Goal: Information Seeking & Learning: Check status

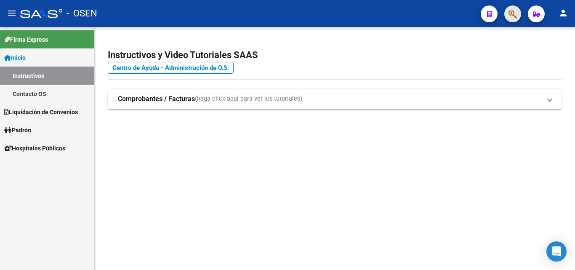
click at [507, 17] on button "button" at bounding box center [512, 13] width 17 height 17
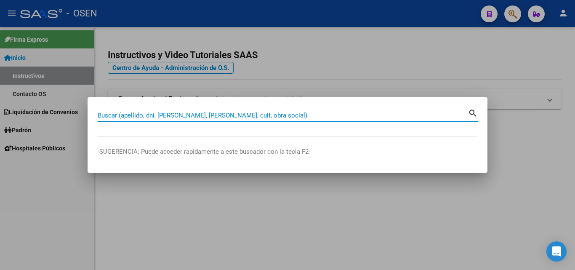
paste input "28747709"
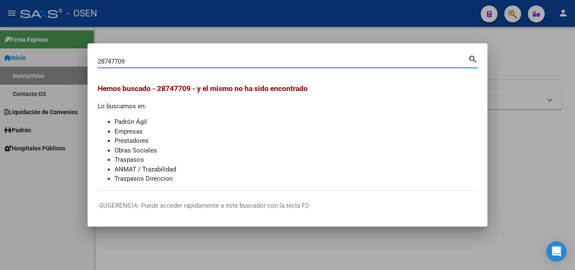
drag, startPoint x: 325, startPoint y: 59, endPoint x: 0, endPoint y: 133, distance: 333.4
click at [0, 133] on div "28747709 Buscar (apellido, dni, cuil, nro traspaso, cuit, obra social) search H…" at bounding box center [287, 135] width 575 height 270
paste input "32522306"
type input "32522306"
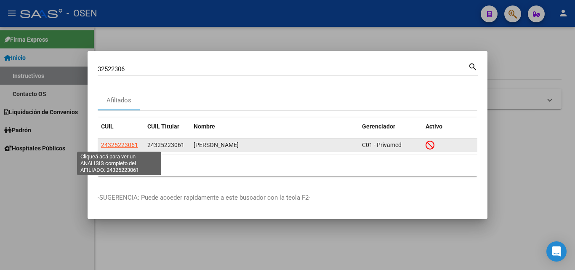
click at [117, 147] on span "24325223061" at bounding box center [119, 144] width 37 height 7
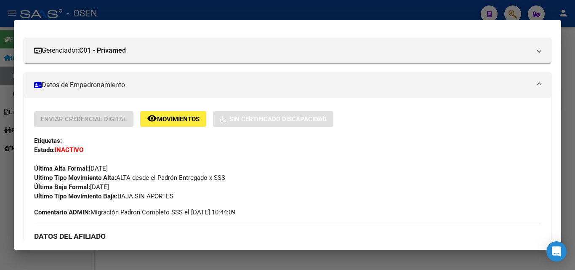
scroll to position [168, 0]
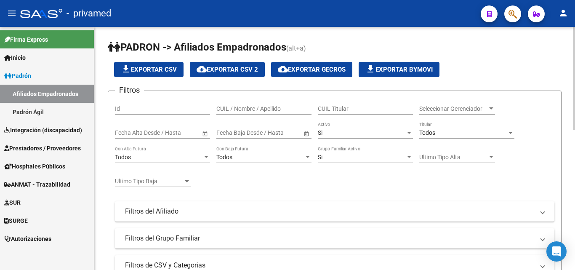
click at [251, 109] on input "CUIL / Nombre / Apellido" at bounding box center [263, 108] width 95 height 7
paste input "28747709"
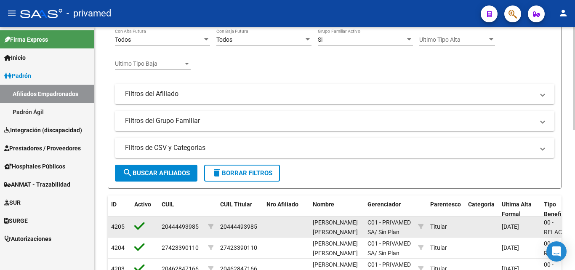
scroll to position [126, 0]
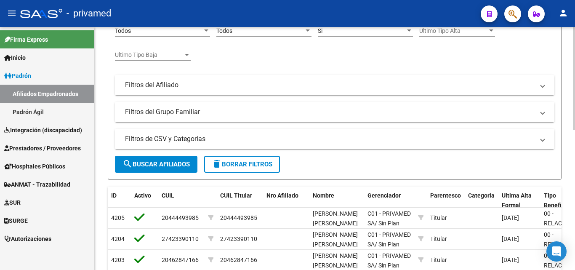
type input "28747709"
click at [169, 161] on span "search Buscar Afiliados" at bounding box center [156, 164] width 67 height 8
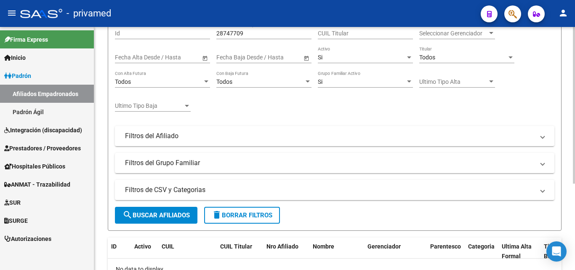
scroll to position [0, 0]
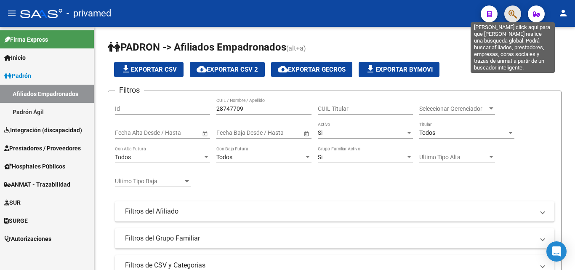
click at [510, 15] on icon "button" at bounding box center [513, 14] width 8 height 10
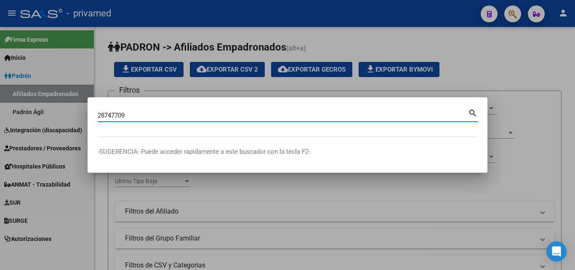
type input "28747709"
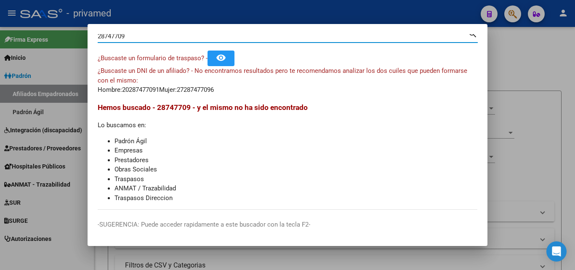
scroll to position [12, 0]
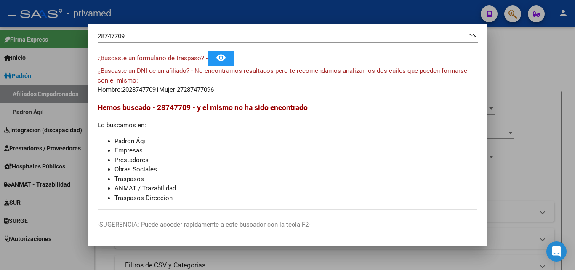
click at [543, 126] on div at bounding box center [287, 135] width 575 height 270
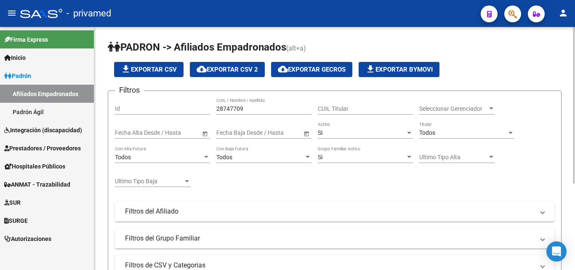
click at [473, 59] on app-list-header "PADRON -> Afiliados Empadronados (alt+a) file_download Exportar CSV cloud_downl…" at bounding box center [335, 173] width 454 height 266
click at [504, 16] on div at bounding box center [510, 13] width 24 height 17
click at [509, 17] on icon "button" at bounding box center [513, 14] width 8 height 10
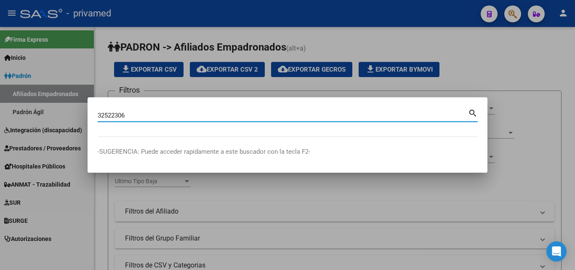
type input "32522306"
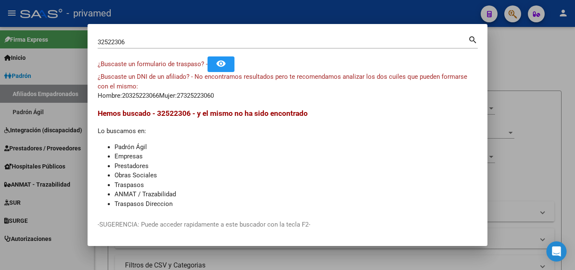
click at [538, 80] on div at bounding box center [287, 135] width 575 height 270
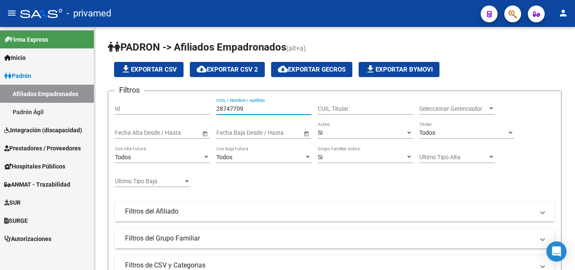
drag, startPoint x: 281, startPoint y: 107, endPoint x: 62, endPoint y: 146, distance: 222.5
click at [62, 146] on mat-sidenav-container "Firma Express Inicio Calendario SSS Instructivos Contacto OS Padrón Afiliados E…" at bounding box center [287, 148] width 575 height 243
paste input "32522306"
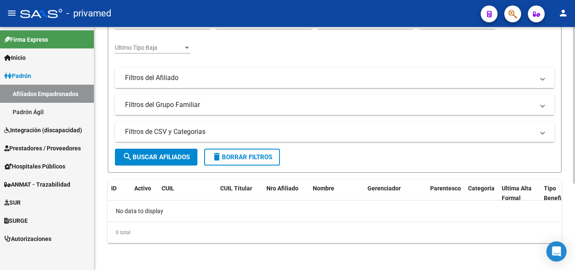
type input "32522306"
click at [163, 152] on button "search Buscar Afiliados" at bounding box center [156, 157] width 83 height 17
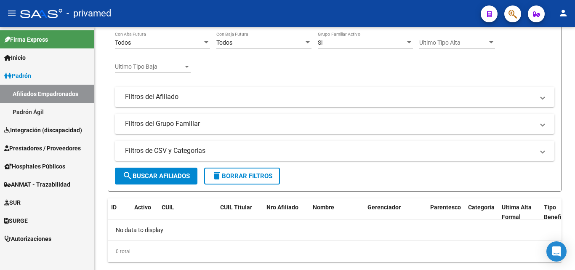
scroll to position [133, 0]
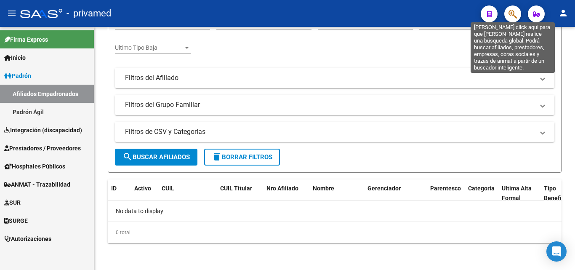
click at [509, 15] on icon "button" at bounding box center [513, 14] width 8 height 10
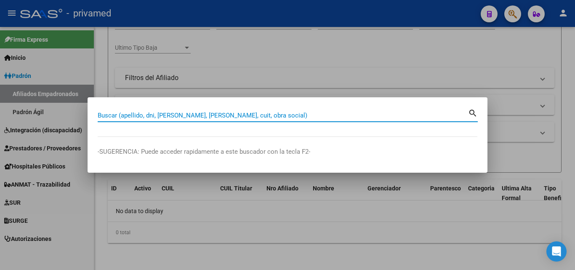
paste input "32522306"
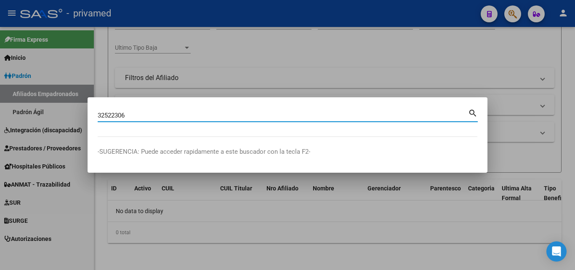
type input "32522306"
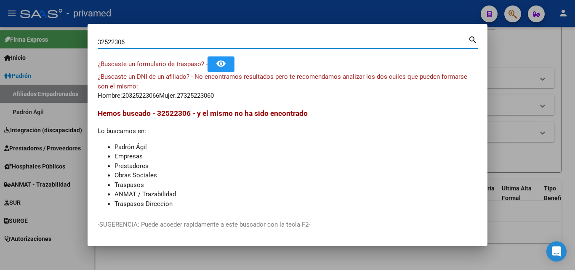
click at [522, 83] on div at bounding box center [287, 135] width 575 height 270
